Goal: Obtain resource: Obtain resource

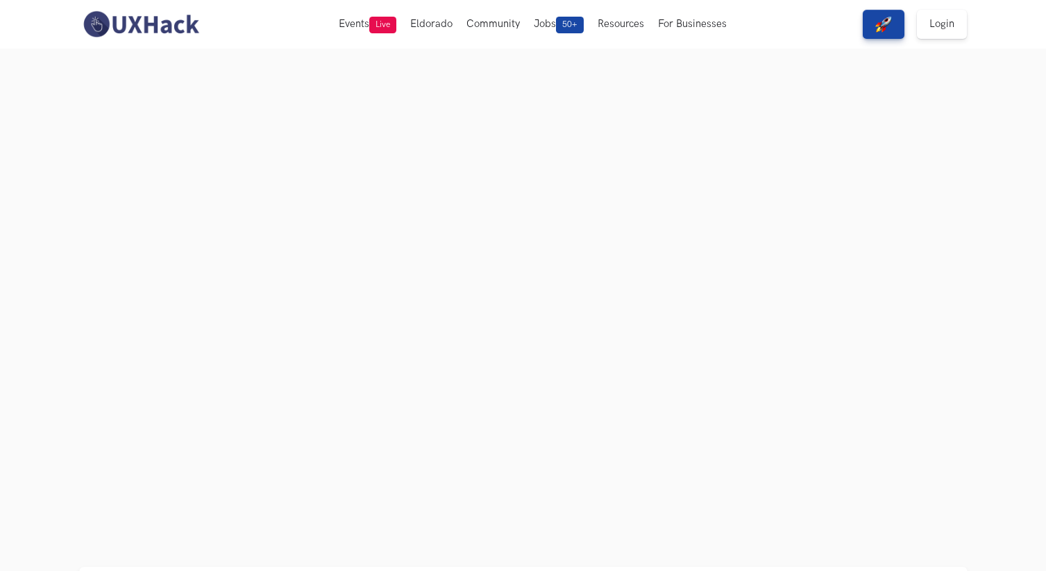
scroll to position [75, 0]
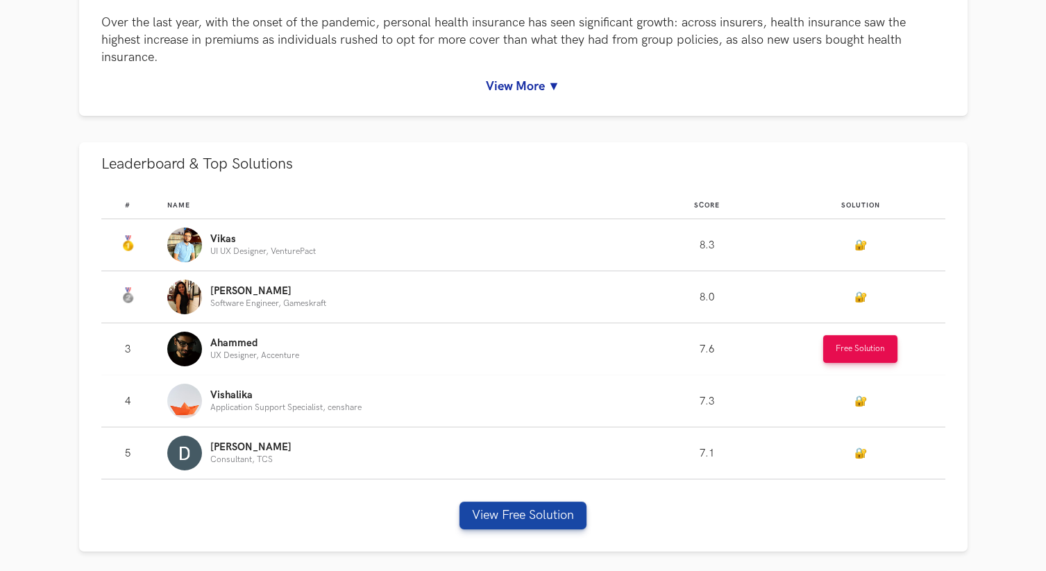
scroll to position [842, 0]
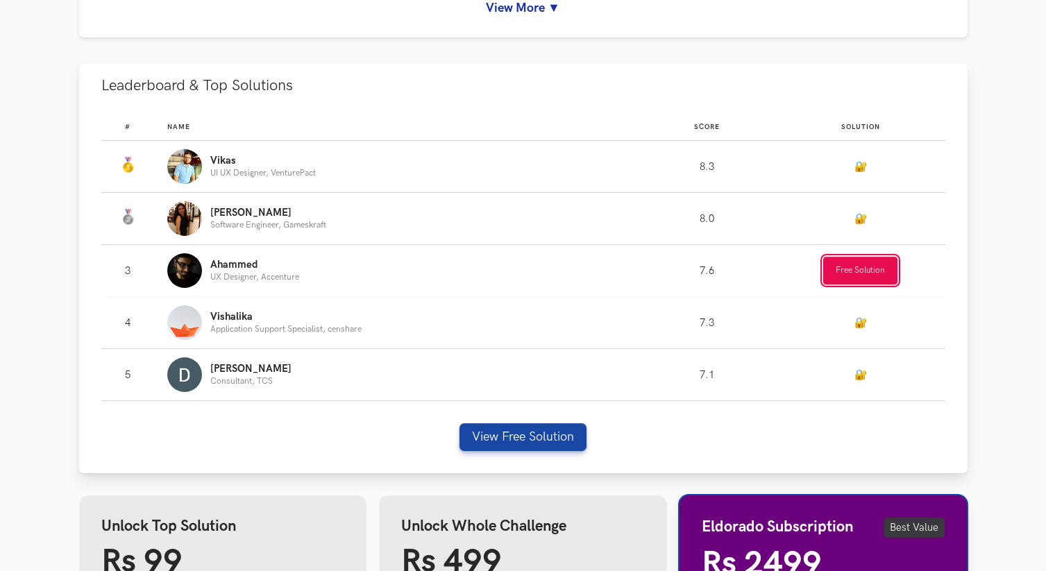
click at [856, 271] on button "Free Solution" at bounding box center [860, 271] width 74 height 28
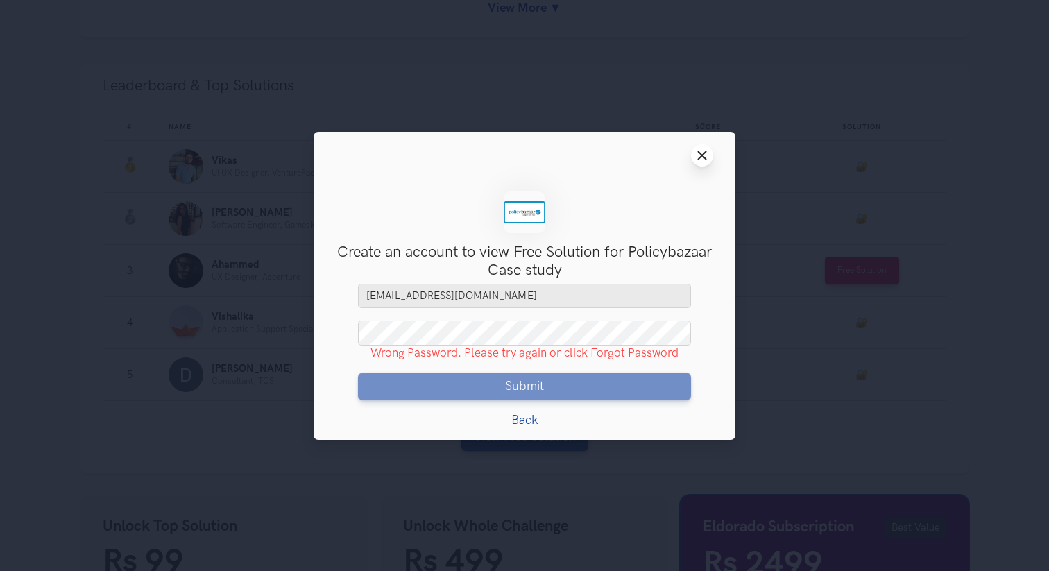
click at [705, 152] on line at bounding box center [703, 155] width 8 height 8
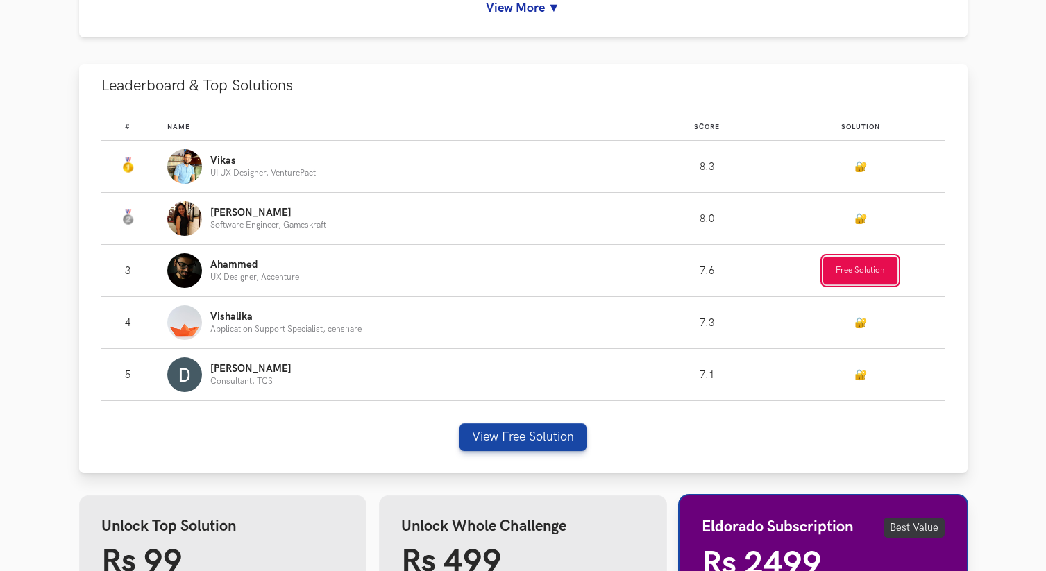
click at [835, 276] on button "Free Solution" at bounding box center [860, 271] width 74 height 28
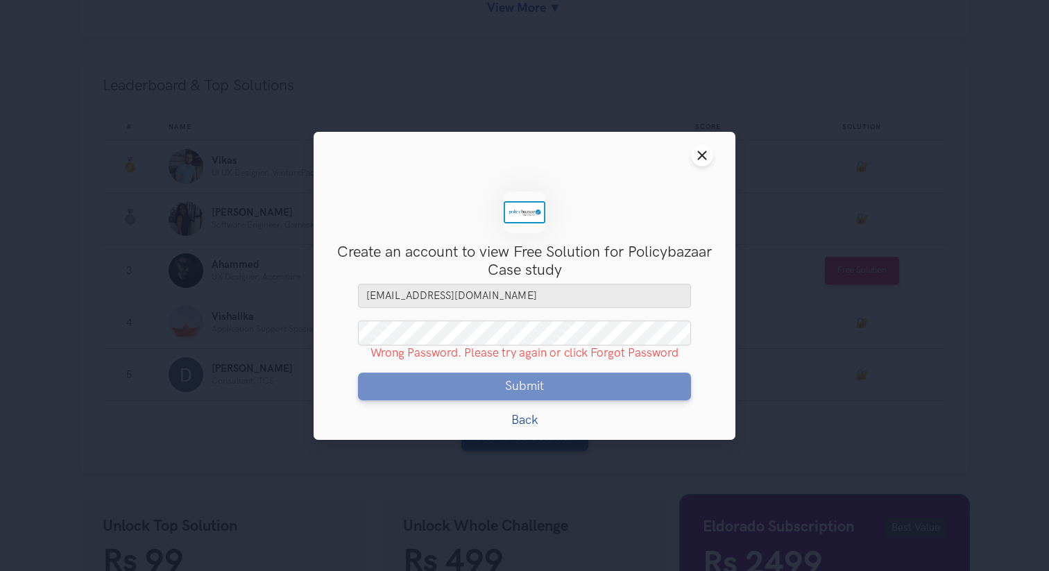
click at [525, 418] on link "Back" at bounding box center [524, 419] width 27 height 15
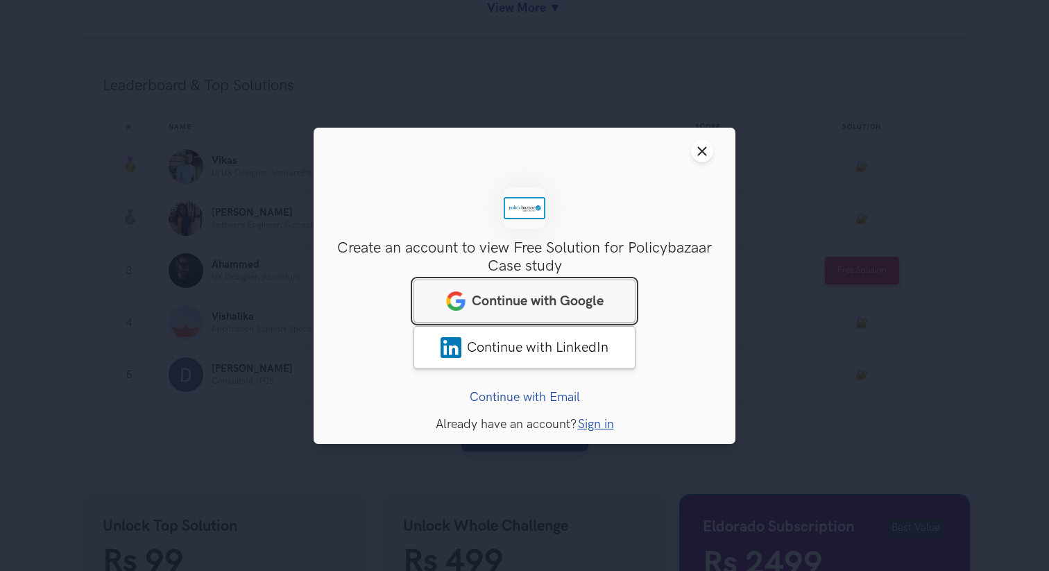
click at [550, 298] on span "Continue with Google" at bounding box center [538, 300] width 132 height 17
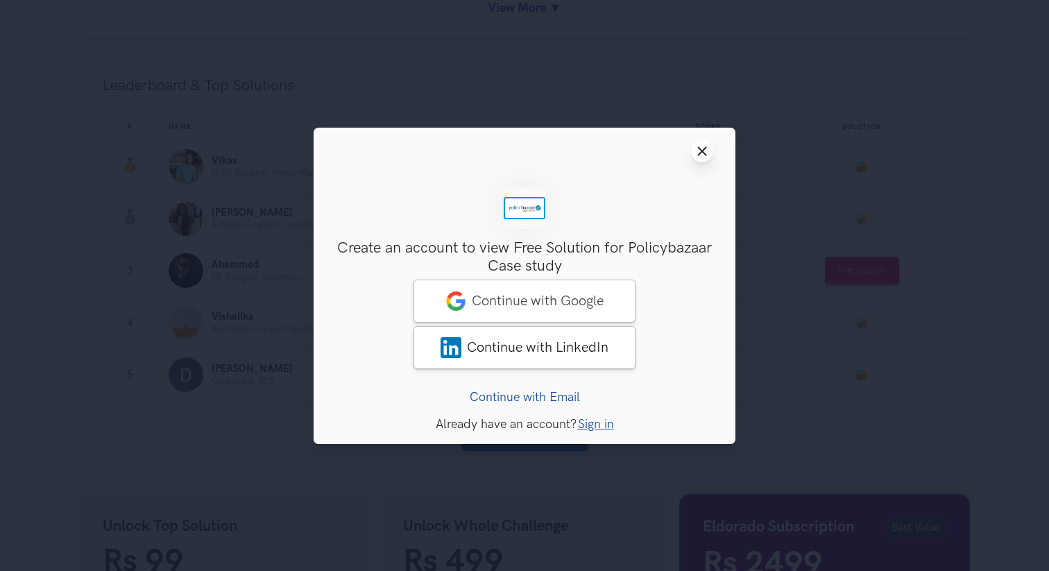
click at [702, 151] on line at bounding box center [703, 151] width 8 height 8
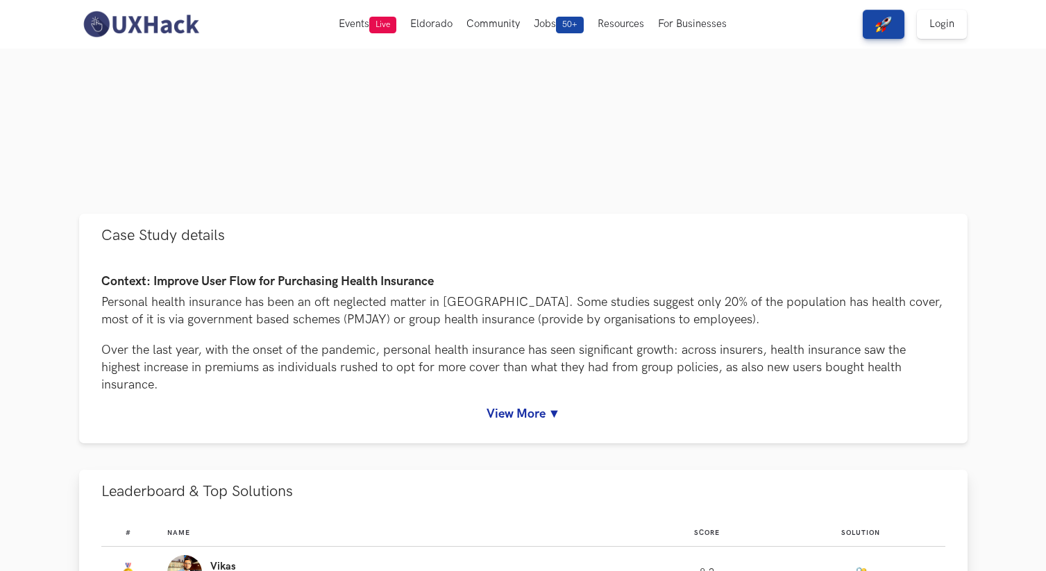
scroll to position [0, 0]
